Goal: Task Accomplishment & Management: Complete application form

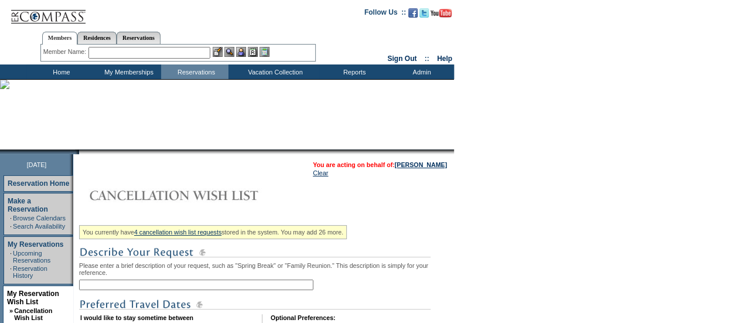
scroll to position [121, 0]
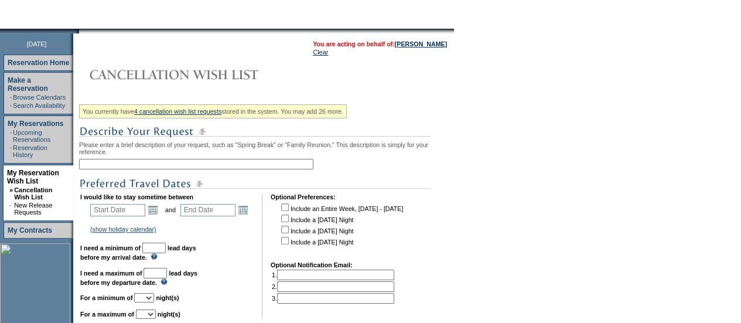
click at [110, 163] on input "text" at bounding box center [196, 164] width 234 height 11
type input "Anguilla - [DATE] / [DATE]"
click at [157, 216] on link "Open the calendar popup." at bounding box center [152, 209] width 13 height 13
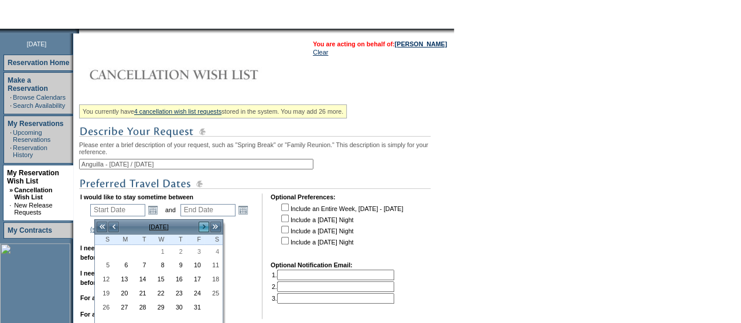
click at [203, 224] on link ">" at bounding box center [204, 227] width 12 height 12
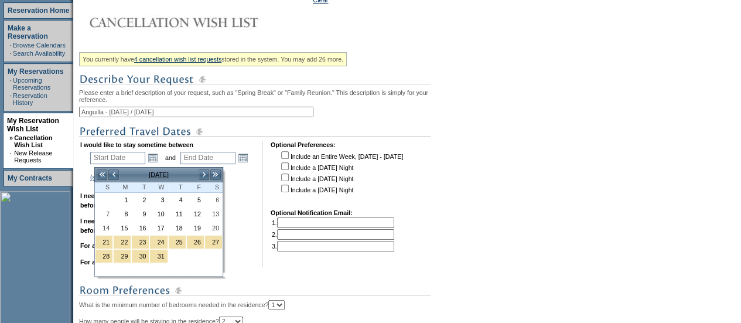
scroll to position [173, 0]
click at [108, 252] on link "28" at bounding box center [103, 255] width 17 height 13
type input "[DATE]"
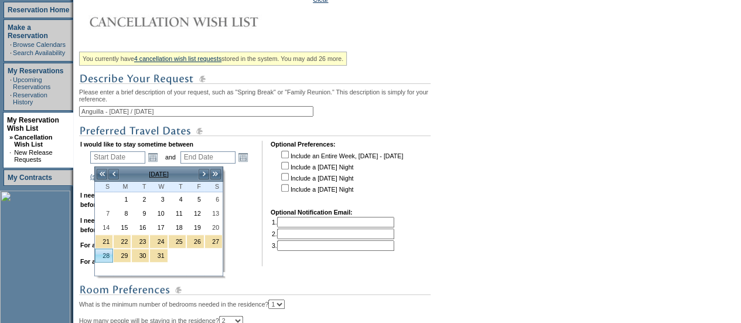
type input "[DATE]"
type input "89"
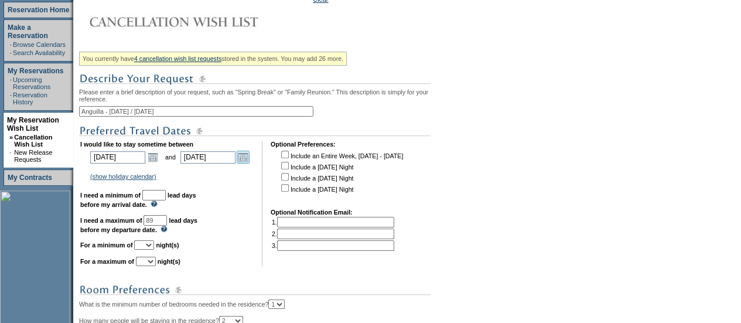
click at [249, 159] on link "Open the calendar popup." at bounding box center [243, 157] width 13 height 13
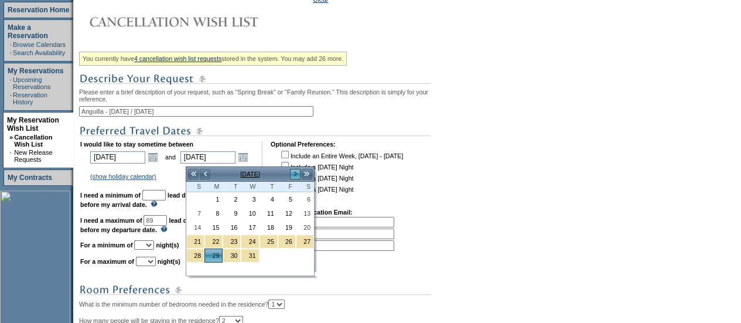
click at [298, 175] on link ">" at bounding box center [295, 174] width 12 height 12
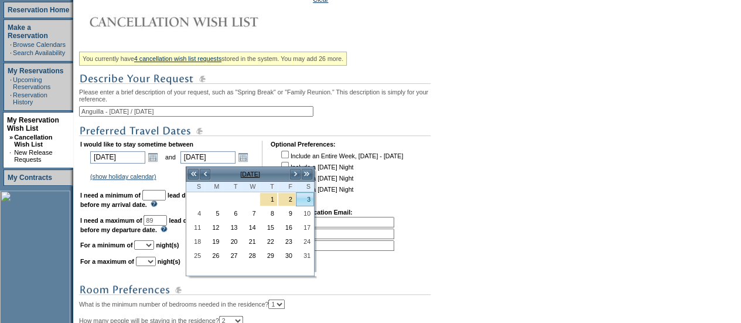
click at [303, 196] on link "3" at bounding box center [304, 199] width 17 height 13
type input "[DATE]"
type input "94"
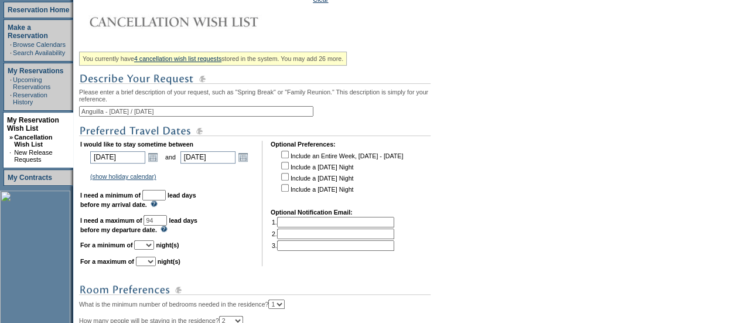
click at [166, 200] on input "text" at bounding box center [153, 195] width 23 height 11
type input "30"
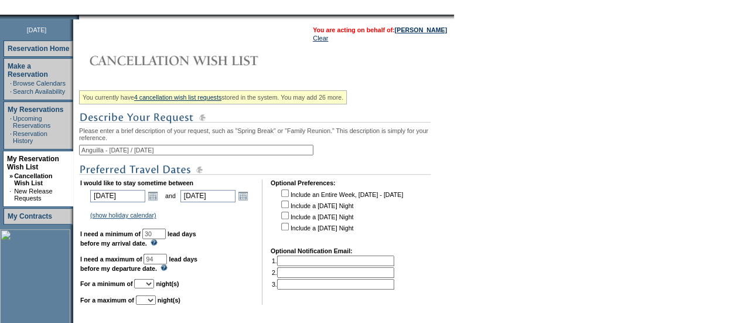
click at [167, 262] on input "94" at bounding box center [154, 259] width 23 height 11
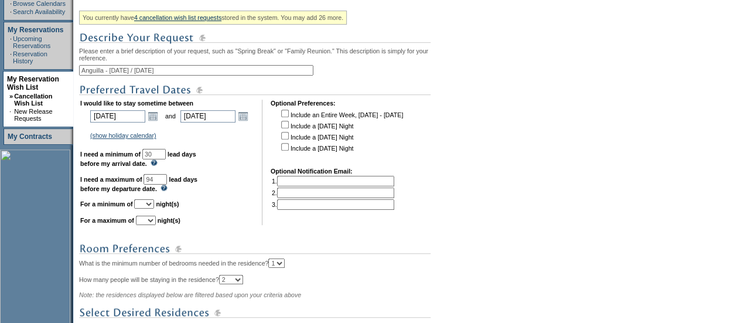
type input "94"
click at [153, 208] on select "1 2 3 4 5 6 7 8 9 10 11 12 13 14" at bounding box center [144, 203] width 20 height 9
select select "4"
click at [148, 205] on select "1 2 3 4 5 6 7 8 9 10 11 12 13 14" at bounding box center [144, 203] width 20 height 9
click at [156, 223] on select "1 2 3 4 5 6 7 8 9 10 11 12 13 14" at bounding box center [146, 220] width 20 height 9
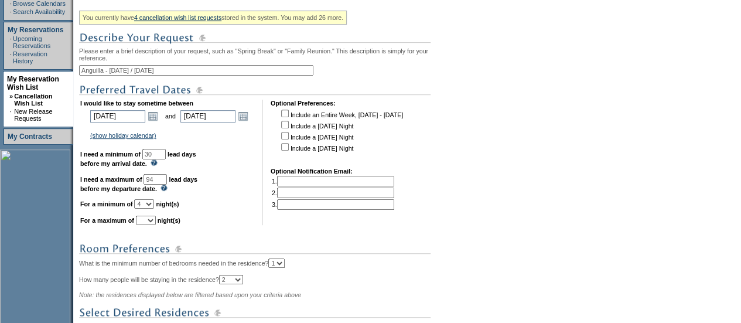
select select "5"
click at [150, 221] on select "1 2 3 4 5 6 7 8 9 10 11 12 13 14" at bounding box center [146, 220] width 20 height 9
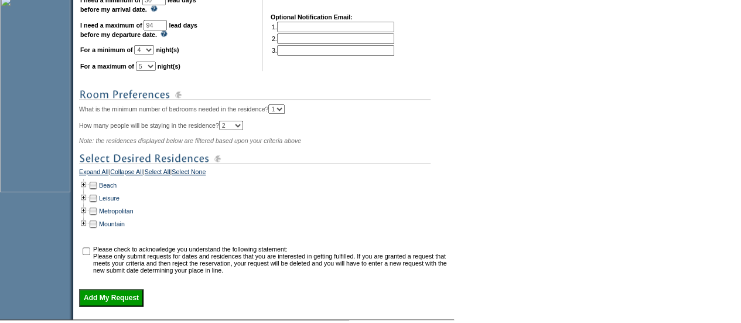
scroll to position [368, 0]
click at [87, 192] on td at bounding box center [83, 185] width 9 height 13
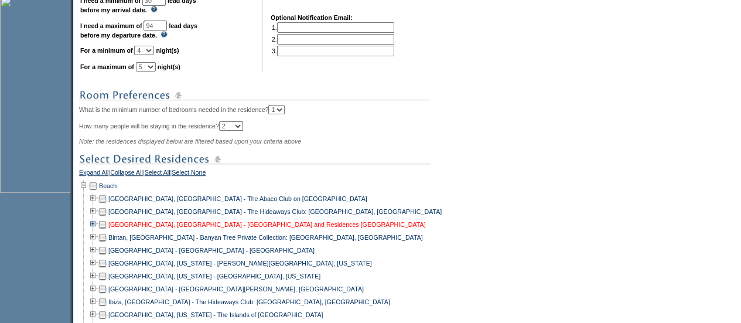
scroll to position [412, 0]
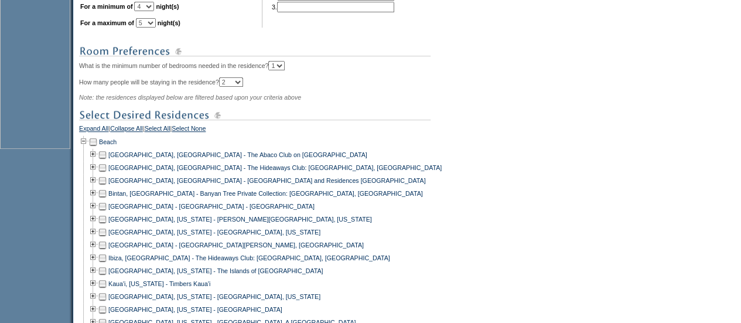
click at [107, 186] on td at bounding box center [102, 180] width 9 height 13
click at [97, 186] on td at bounding box center [92, 180] width 9 height 13
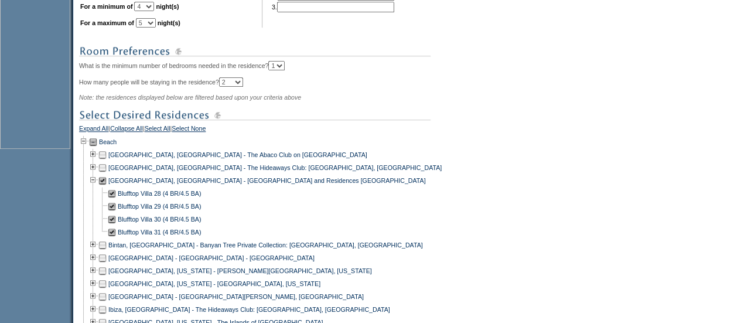
click at [97, 186] on td at bounding box center [92, 180] width 9 height 13
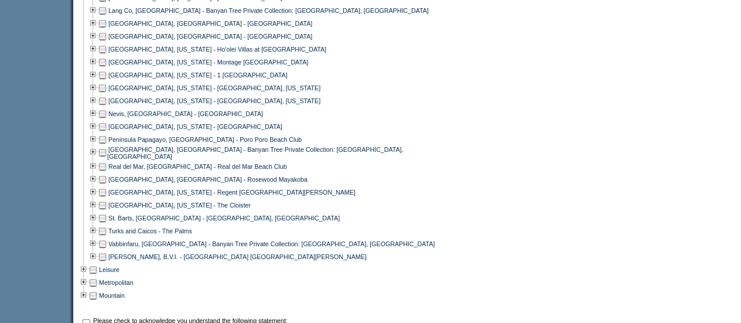
scroll to position [876, 0]
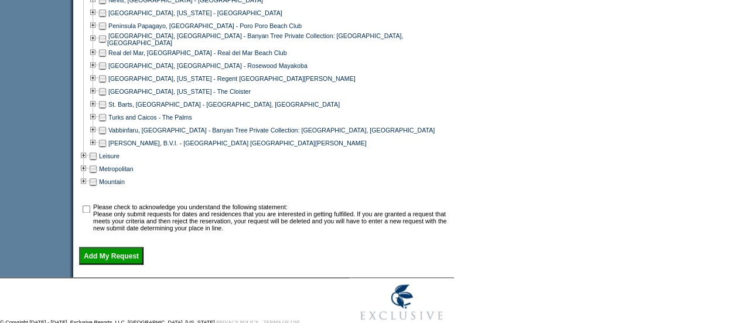
click at [90, 213] on input "checkbox" at bounding box center [87, 209] width 8 height 8
checkbox input "true"
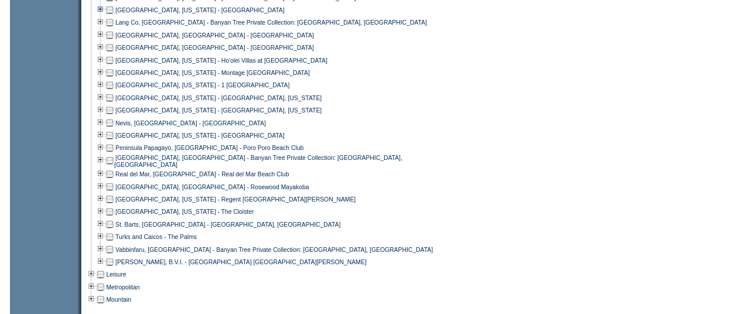
scroll to position [869, 0]
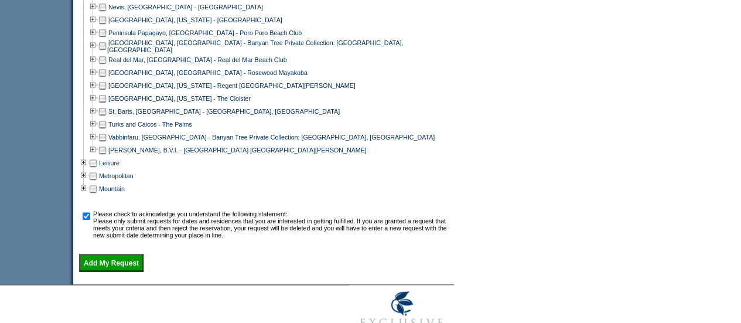
click at [136, 269] on input "Add My Request" at bounding box center [111, 263] width 64 height 18
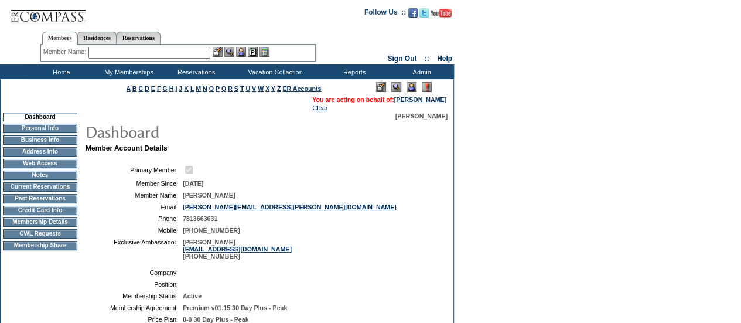
click at [107, 53] on input "text" at bounding box center [149, 53] width 122 height 12
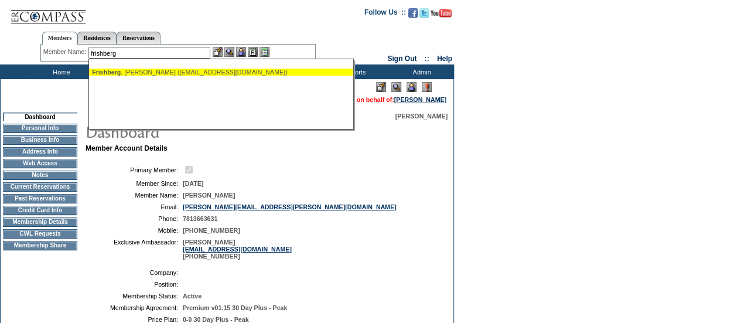
click at [121, 69] on span "Frishberg" at bounding box center [106, 72] width 29 height 7
type input "[PERSON_NAME] ([EMAIL_ADDRESS][DOMAIN_NAME])"
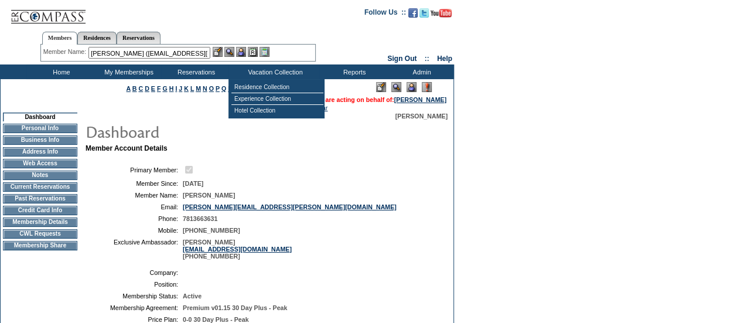
click at [240, 56] on img at bounding box center [241, 52] width 10 height 10
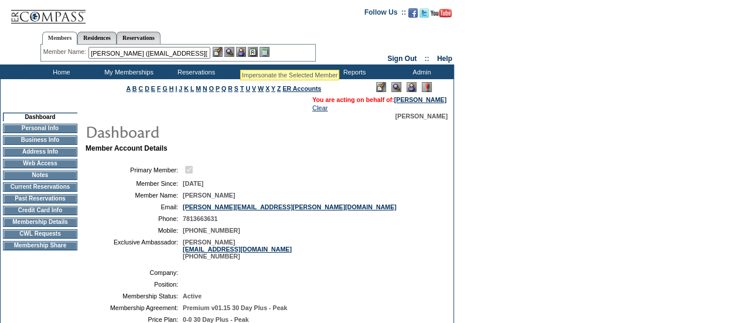
click at [227, 53] on img at bounding box center [229, 52] width 10 height 10
